Goal: Information Seeking & Learning: Learn about a topic

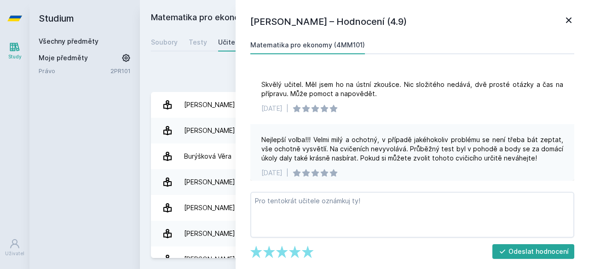
scroll to position [464, 0]
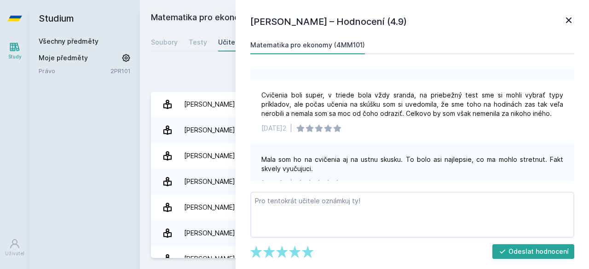
click at [568, 18] on icon at bounding box center [568, 20] width 11 height 11
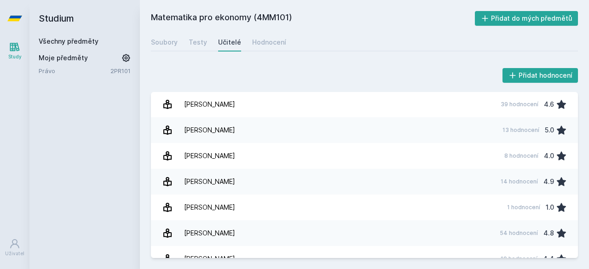
click at [94, 39] on link "Všechny předměty" at bounding box center [69, 41] width 60 height 8
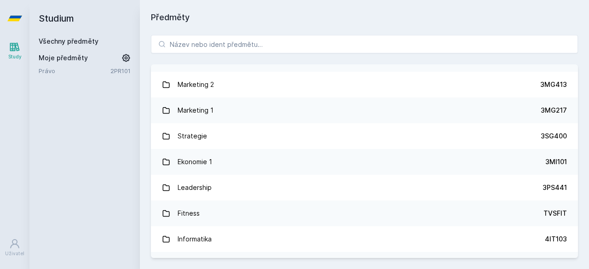
scroll to position [768, 0]
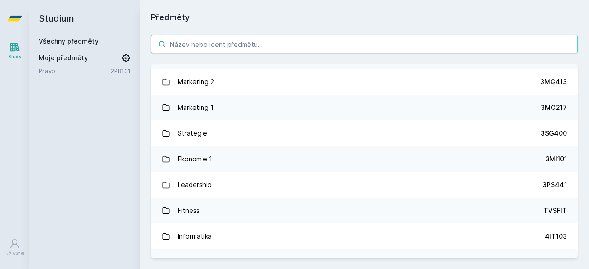
click at [221, 41] on input "search" at bounding box center [364, 44] width 427 height 18
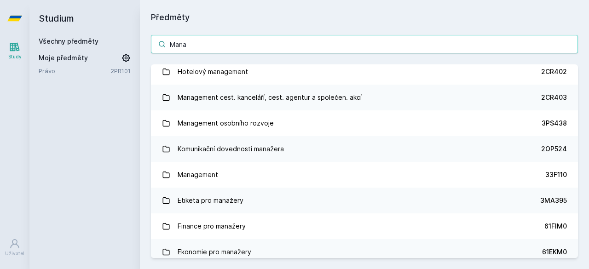
scroll to position [367, 0]
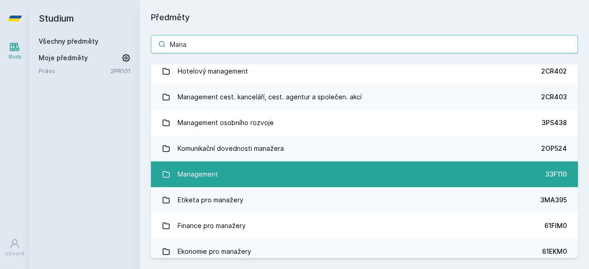
type input "Mana"
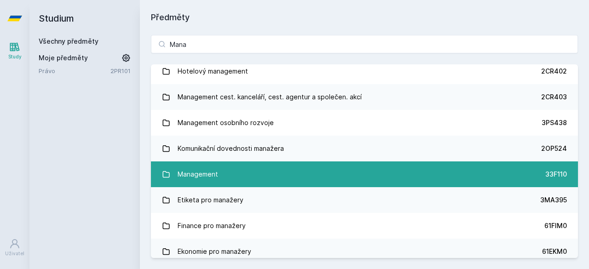
click at [221, 177] on link "Management 33F110" at bounding box center [364, 174] width 427 height 26
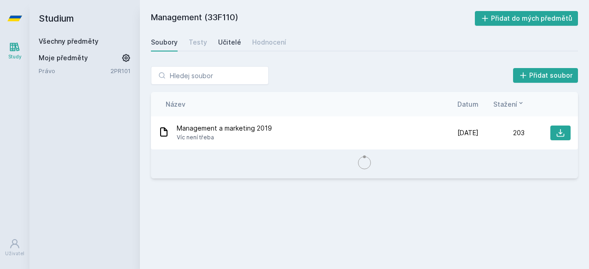
click at [226, 39] on div "Učitelé" at bounding box center [229, 42] width 23 height 9
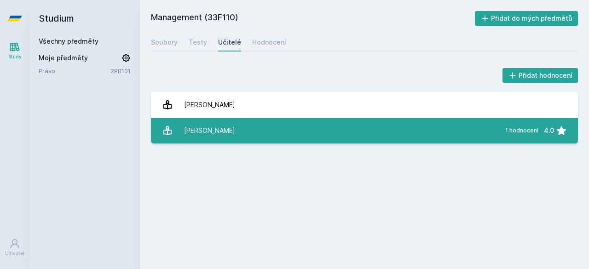
click at [251, 143] on link "[PERSON_NAME] 1 hodnocení 4.0" at bounding box center [364, 131] width 427 height 26
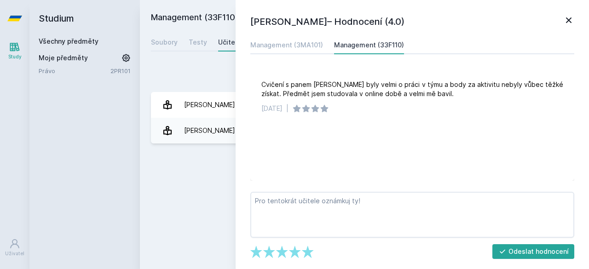
click at [209, 69] on div "Přidat hodnocení" at bounding box center [364, 75] width 427 height 18
click at [321, 45] on div "Management (3MA101)" at bounding box center [286, 44] width 73 height 9
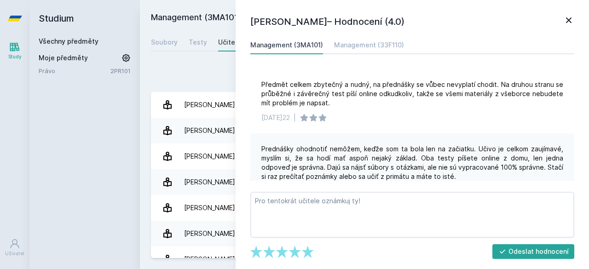
click at [228, 63] on div "Přidat hodnocení [PERSON_NAME] – Hodnocení (4.0) Management (3MA101) Management…" at bounding box center [364, 162] width 449 height 214
click at [565, 26] on link at bounding box center [568, 22] width 11 height 14
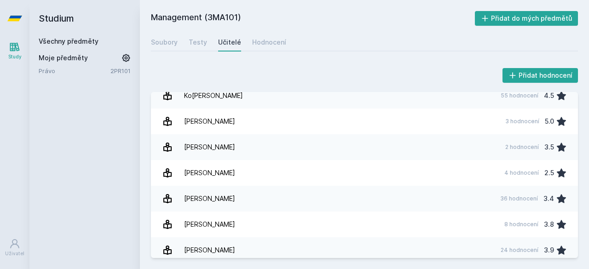
scroll to position [190, 0]
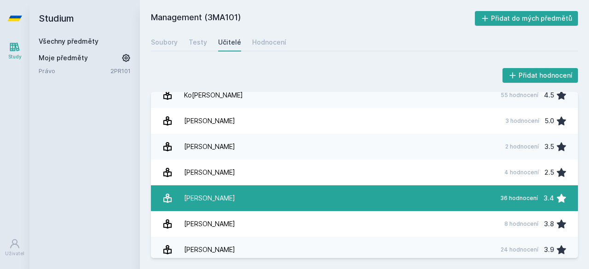
click at [291, 196] on link "[PERSON_NAME] 36 hodnocení 3.4" at bounding box center [364, 198] width 427 height 26
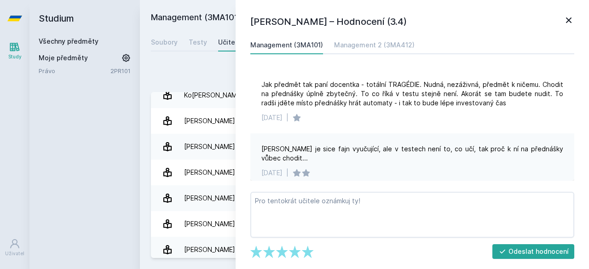
click at [564, 18] on icon at bounding box center [568, 20] width 11 height 11
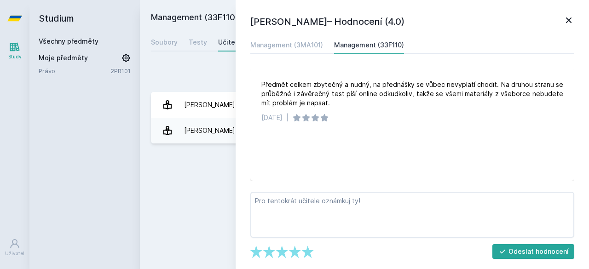
click at [98, 118] on div "Studium Všechny předměty Moje předměty Právo 2PR101" at bounding box center [84, 134] width 110 height 269
click at [569, 22] on icon at bounding box center [568, 20] width 11 height 11
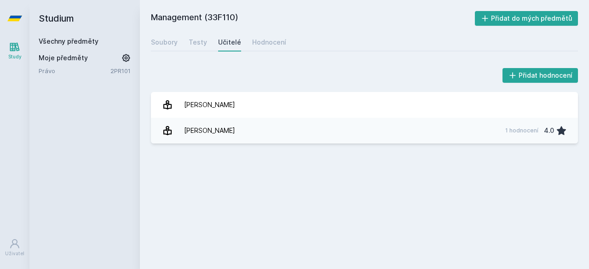
click at [59, 40] on link "Všechny předměty" at bounding box center [69, 41] width 60 height 8
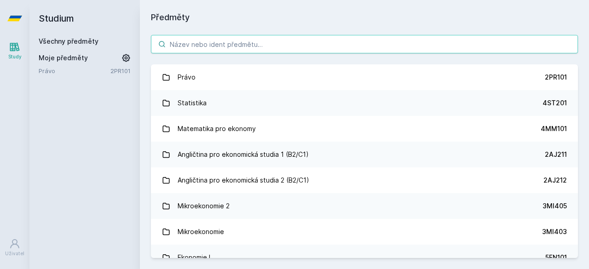
click at [220, 36] on input "search" at bounding box center [364, 44] width 427 height 18
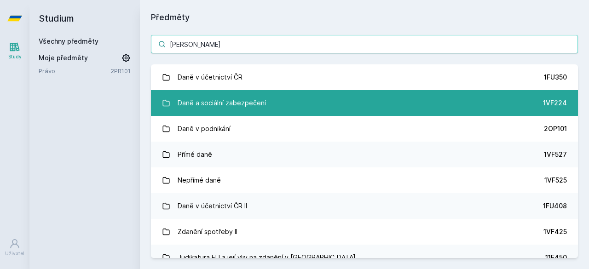
type input "[PERSON_NAME]"
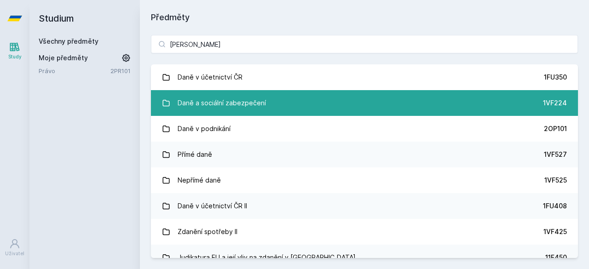
click at [234, 100] on div "Daně a sociální zabezpečení" at bounding box center [222, 103] width 88 height 18
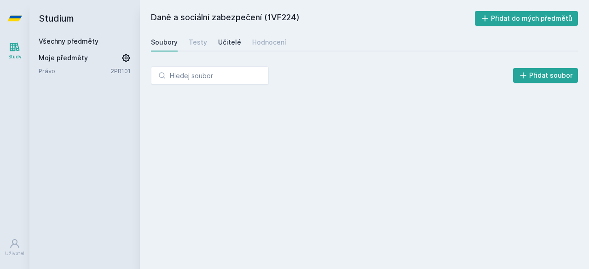
click at [222, 46] on div "Učitelé" at bounding box center [229, 42] width 23 height 9
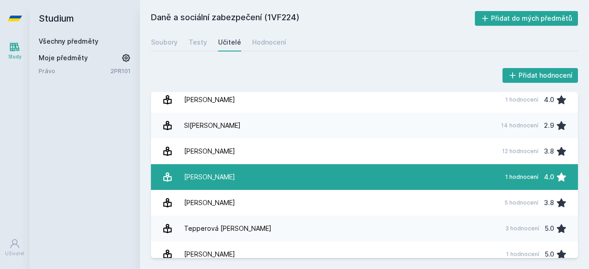
scroll to position [482, 0]
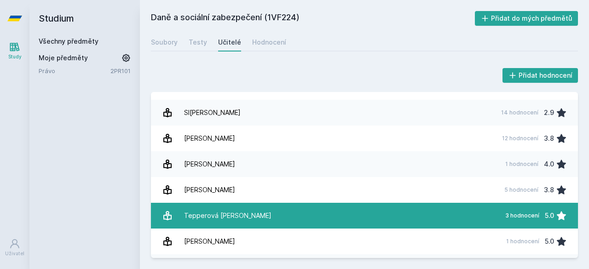
click at [269, 216] on link "Tepperová Ja[PERSON_NAME] 3 hodnocení 5.0" at bounding box center [364, 216] width 427 height 26
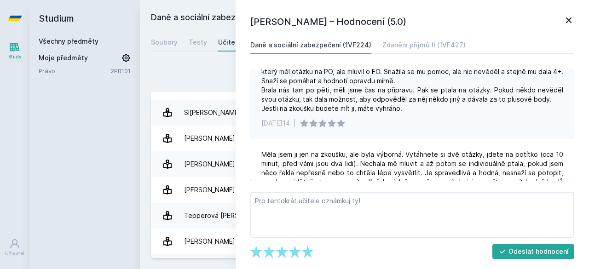
scroll to position [118, 0]
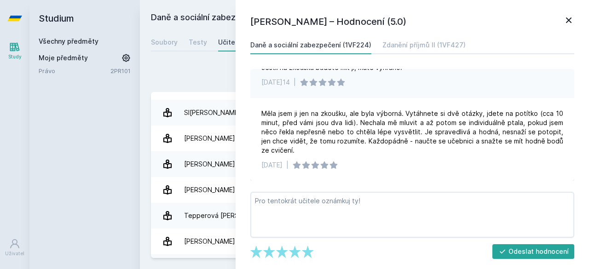
click at [167, 81] on div "Přidat hodnocení" at bounding box center [364, 75] width 427 height 18
click at [568, 23] on icon at bounding box center [568, 20] width 11 height 11
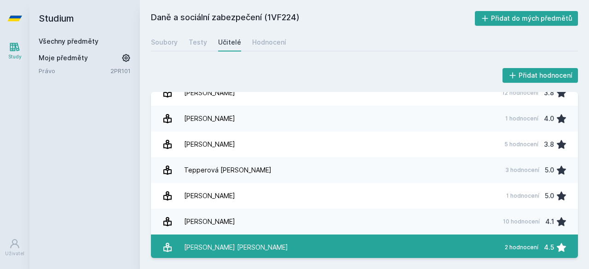
scroll to position [519, 0]
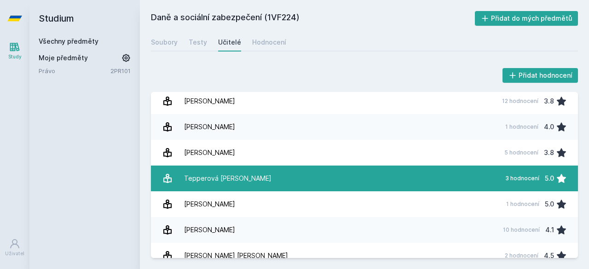
click at [250, 173] on link "Tepperová Ja[PERSON_NAME] 3 hodnocení 5.0" at bounding box center [364, 179] width 427 height 26
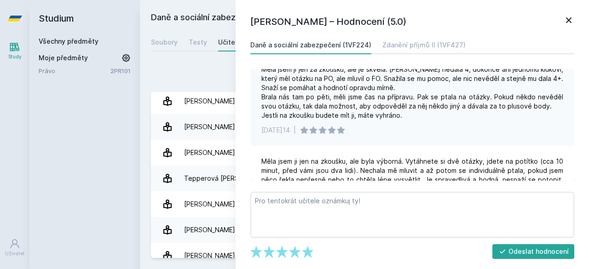
scroll to position [118, 0]
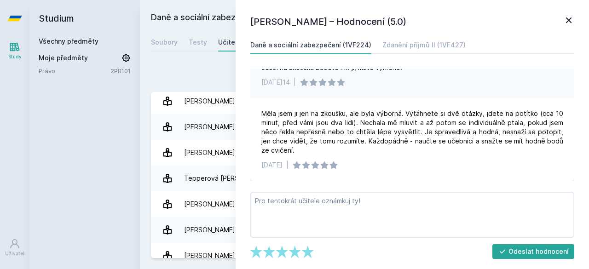
click at [200, 66] on div "Přidat hodnocení" at bounding box center [364, 75] width 427 height 18
click at [568, 20] on icon at bounding box center [568, 20] width 11 height 11
